Goal: Task Accomplishment & Management: Use online tool/utility

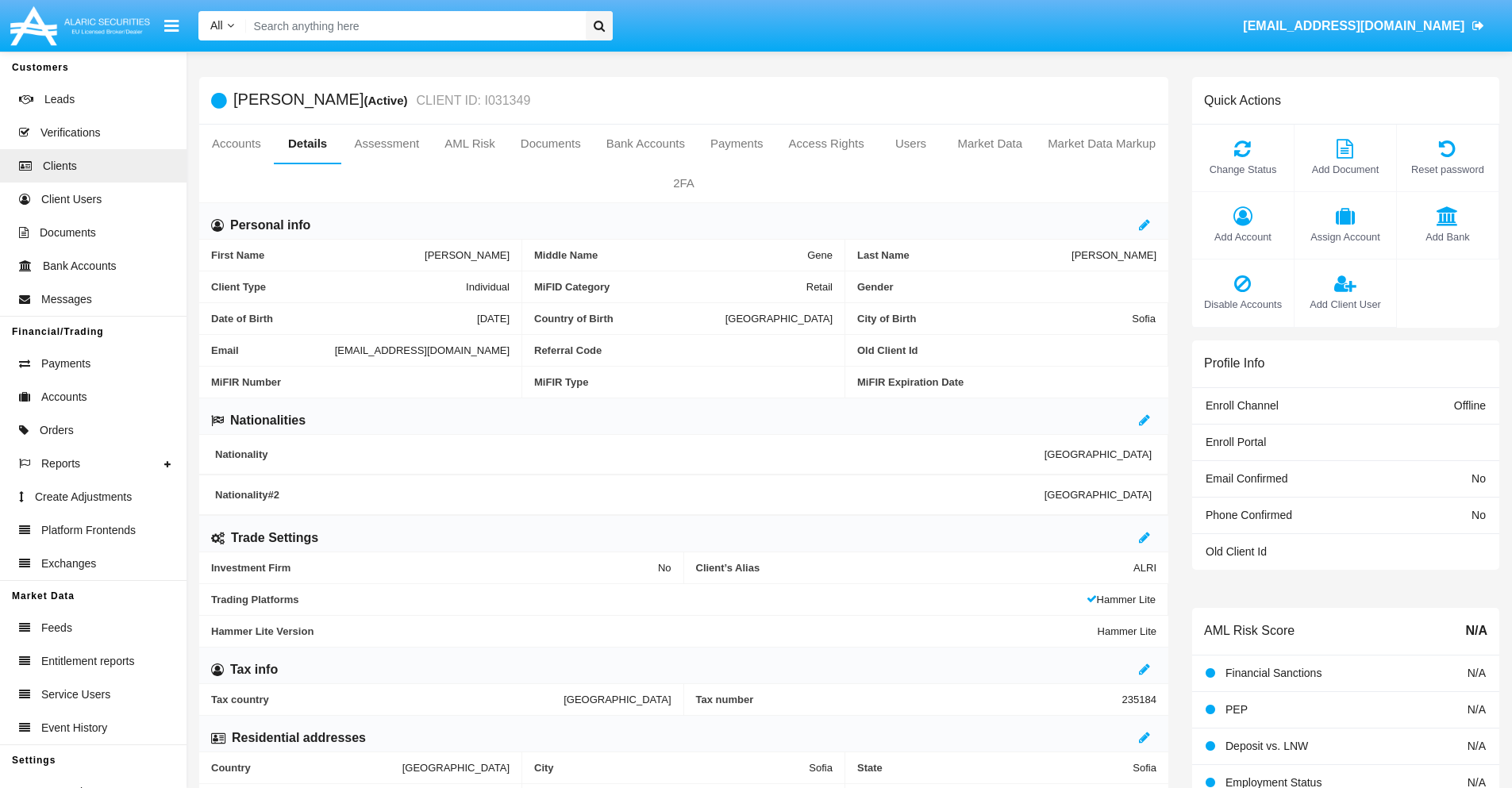
click at [990, 144] on link "Market Data" at bounding box center [989, 144] width 91 height 38
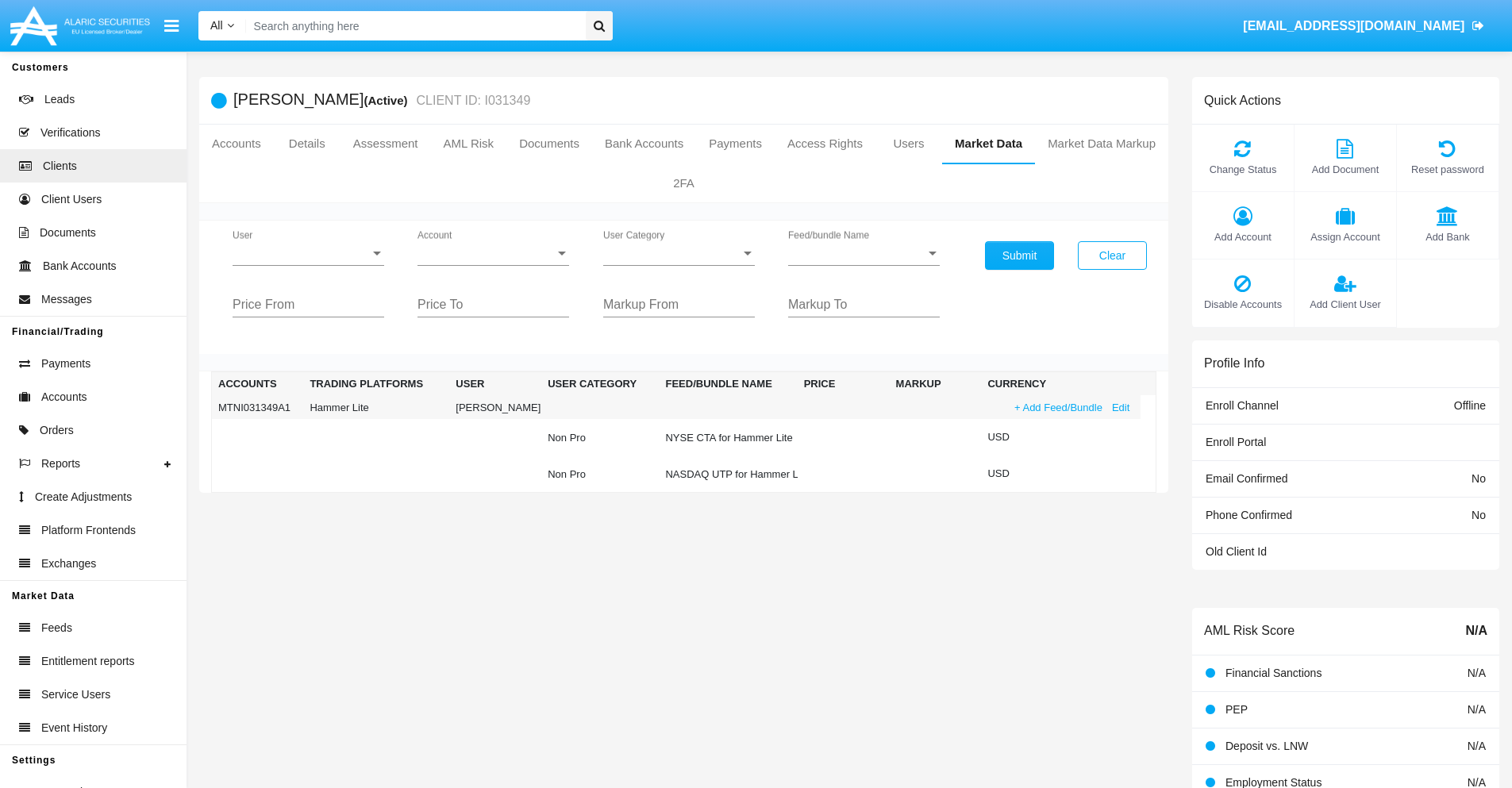
click at [1057, 407] on link "+ Add Feed/Bundle" at bounding box center [1059, 408] width 98 height 17
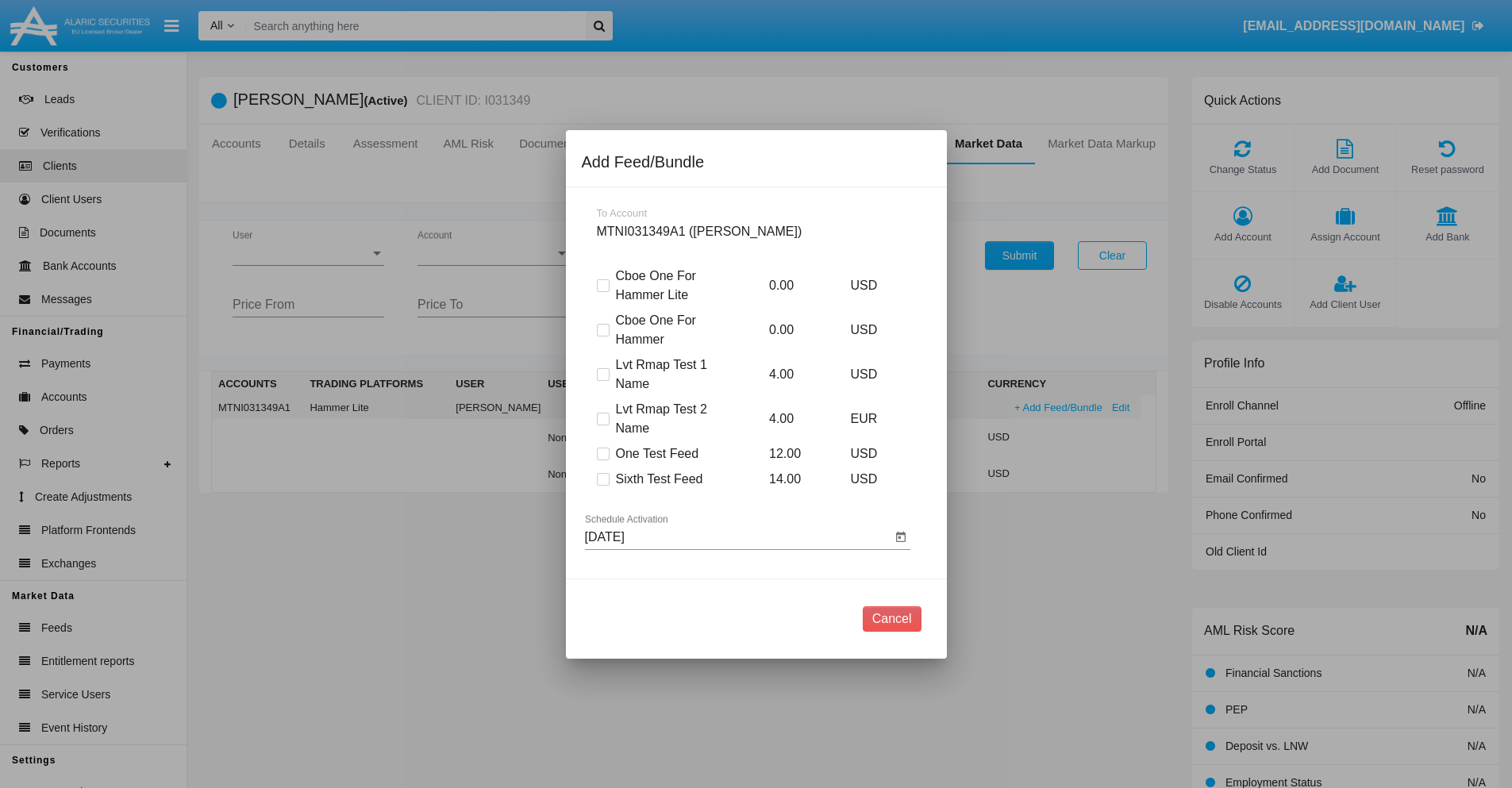
click at [602, 478] on span at bounding box center [603, 479] width 12 height 12
click at [602, 486] on input "Sixth Test Feed" at bounding box center [602, 486] width 1 height 1
checkbox input "true"
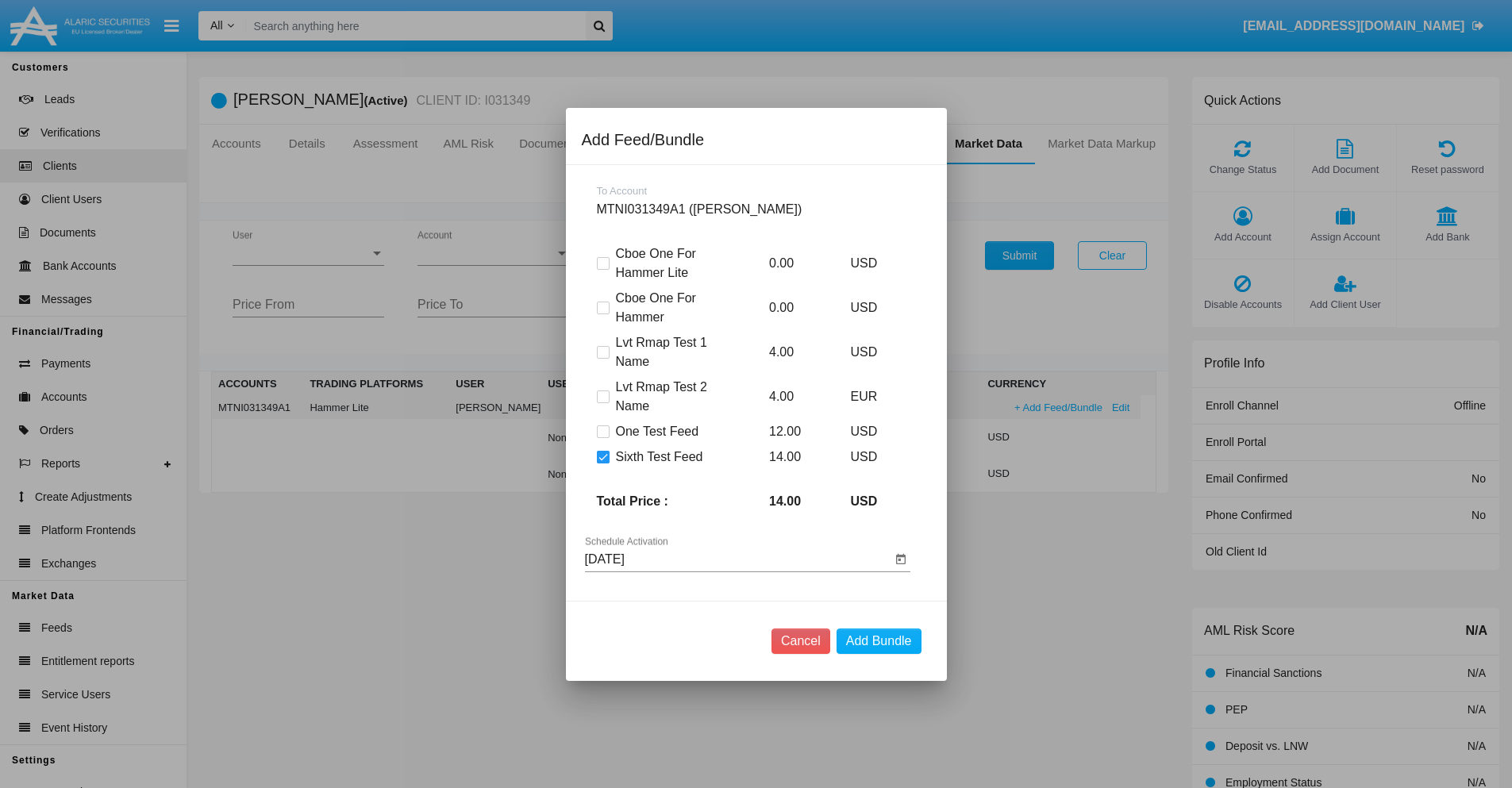
click at [738, 559] on input "09/15/25" at bounding box center [738, 559] width 307 height 14
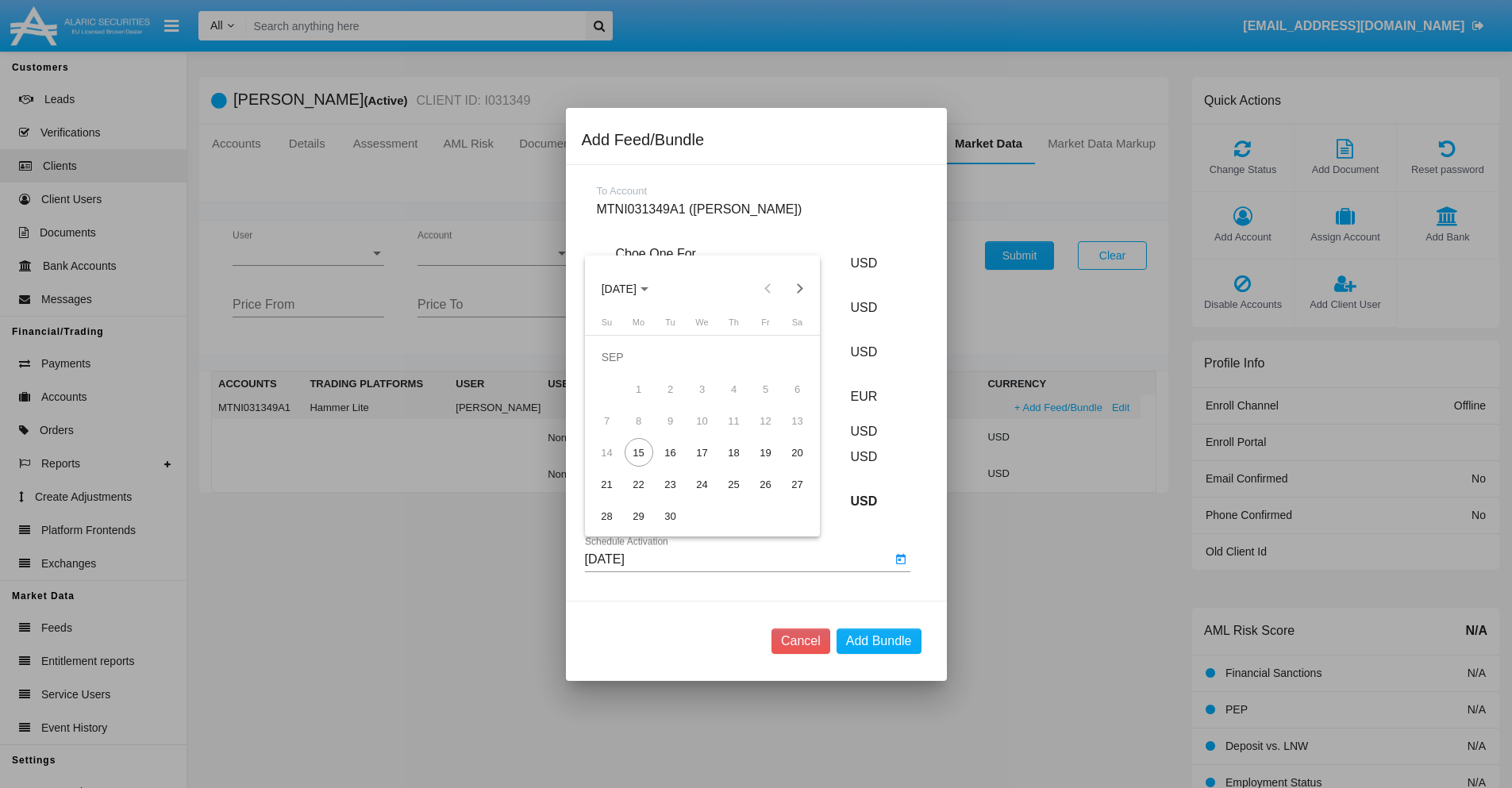
click at [632, 288] on span "SEP 2025" at bounding box center [619, 288] width 35 height 12
click at [785, 433] on div "2027" at bounding box center [785, 433] width 50 height 28
click at [729, 433] on div "NOV" at bounding box center [730, 433] width 50 height 28
click at [702, 453] on div "17" at bounding box center [703, 453] width 28 height 28
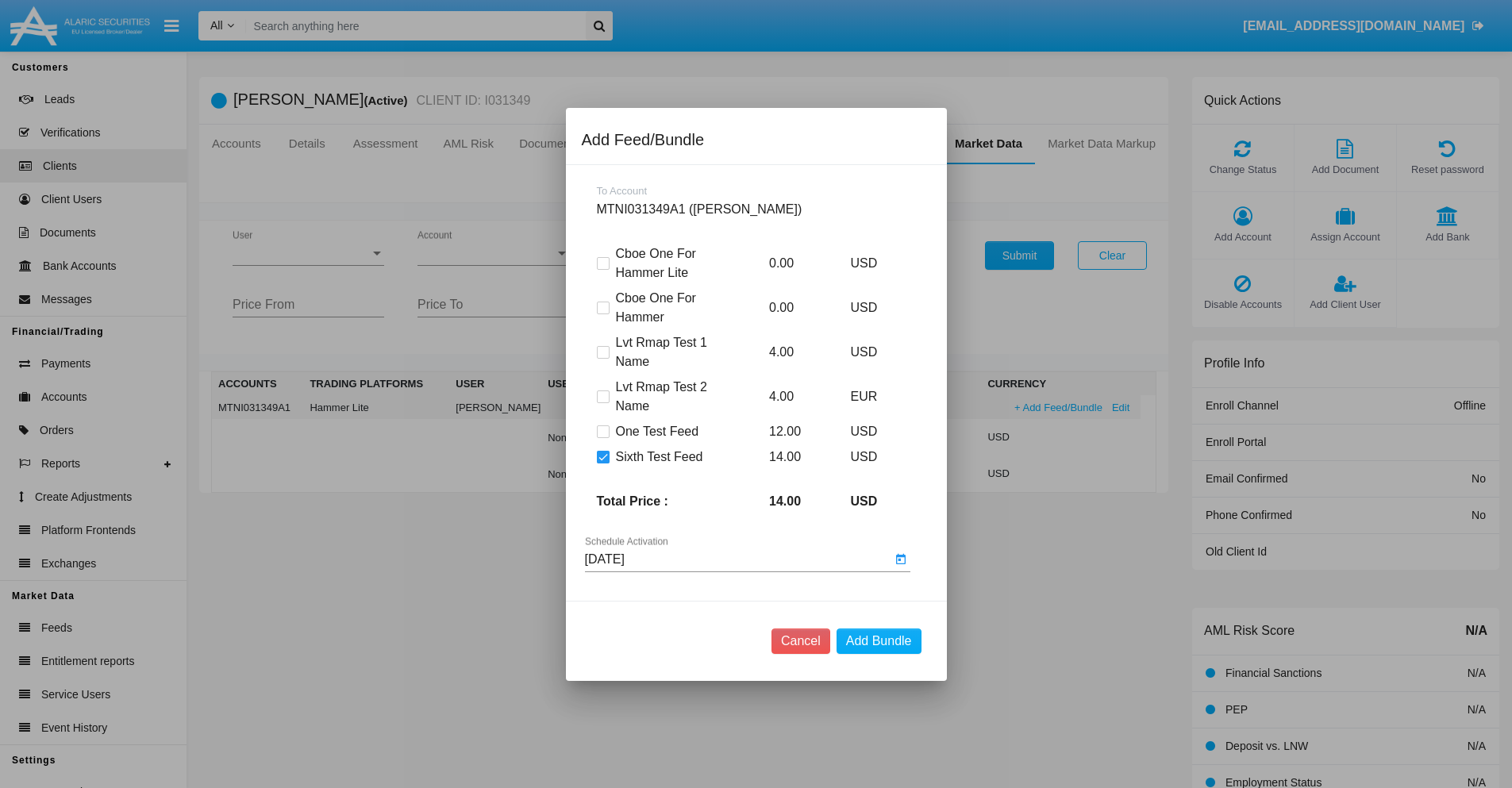
type input "11/17/27"
click at [879, 640] on button "Add Bundle" at bounding box center [879, 641] width 85 height 26
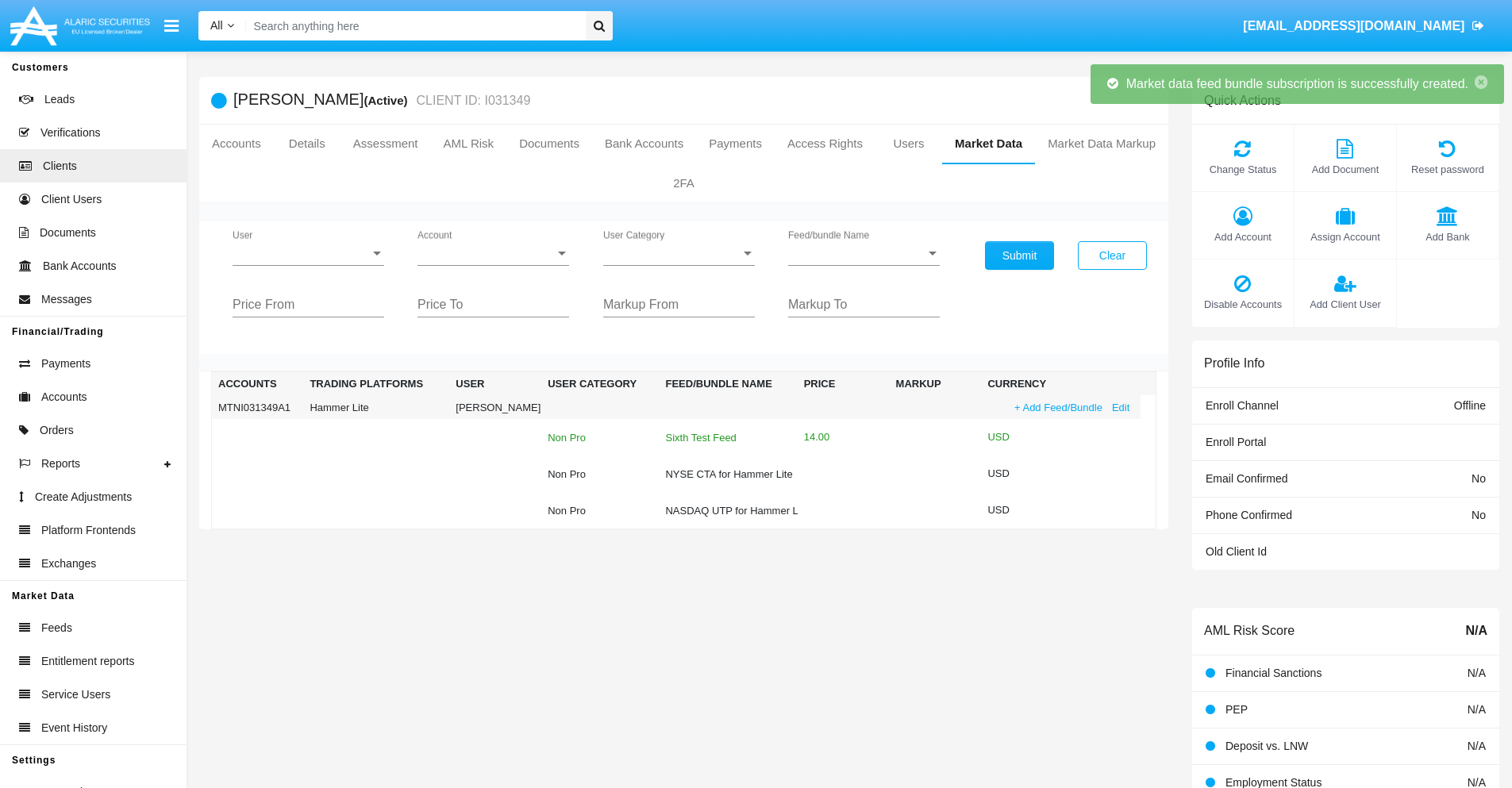
click at [726, 438] on div "Sixth Test Feed" at bounding box center [728, 438] width 125 height 10
